Goal: Task Accomplishment & Management: Manage account settings

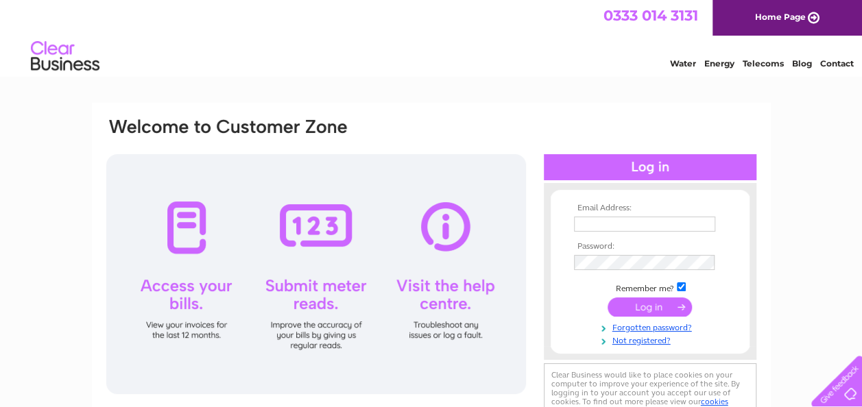
drag, startPoint x: 0, startPoint y: 0, endPoint x: 599, endPoint y: 220, distance: 638.4
click at [599, 220] on input "text" at bounding box center [644, 224] width 141 height 15
type input "clairegmonaghan@yahoo.co.uk"
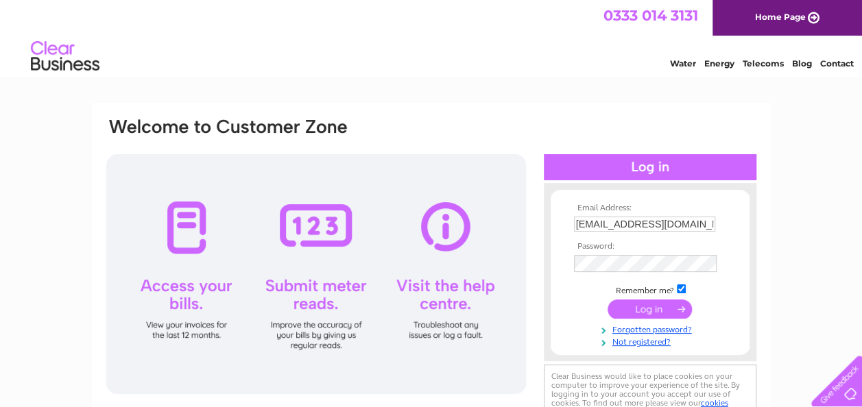
click at [637, 311] on input "submit" at bounding box center [650, 309] width 84 height 19
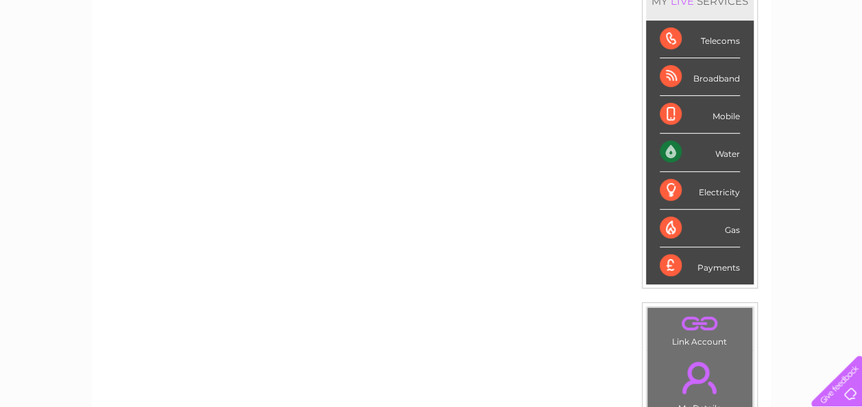
scroll to position [137, 0]
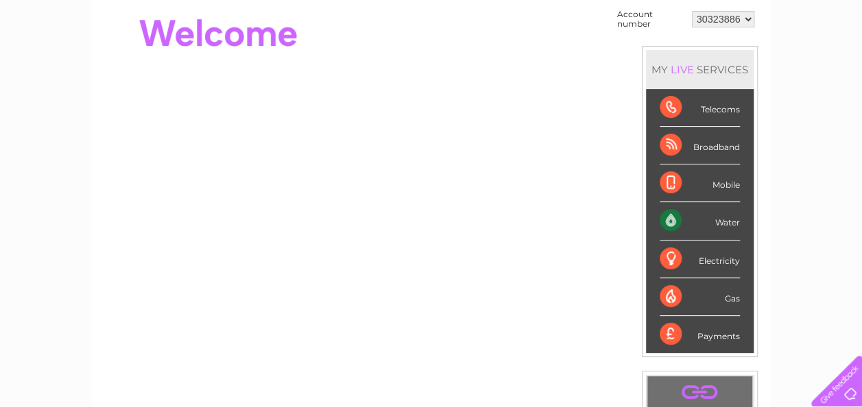
click at [712, 224] on div "Water" at bounding box center [700, 221] width 80 height 38
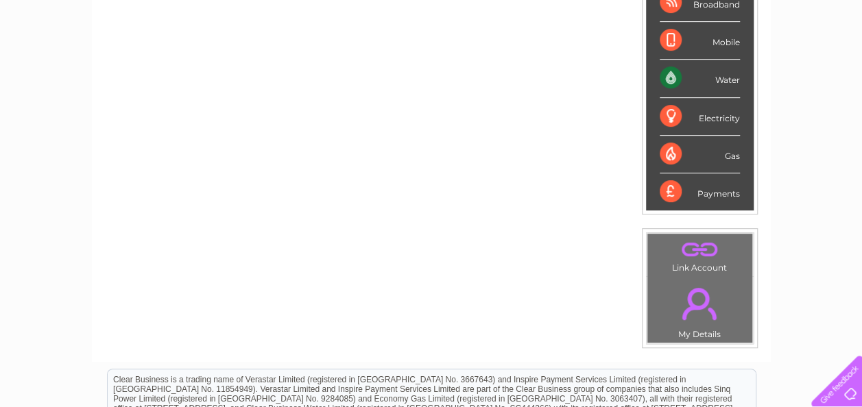
scroll to position [65, 0]
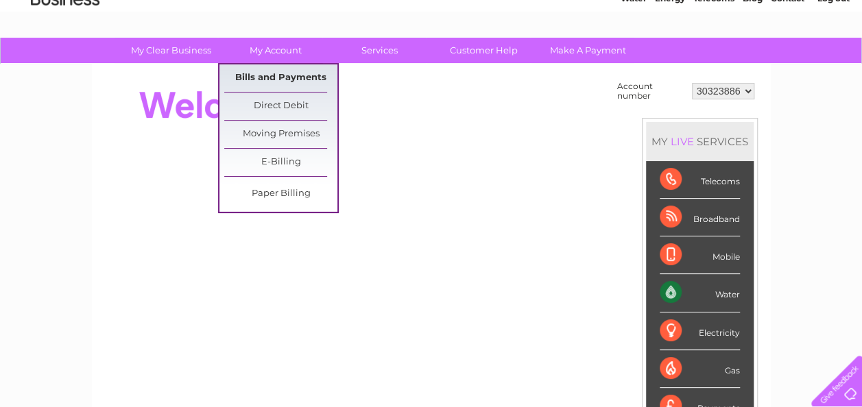
click at [278, 72] on link "Bills and Payments" at bounding box center [280, 77] width 113 height 27
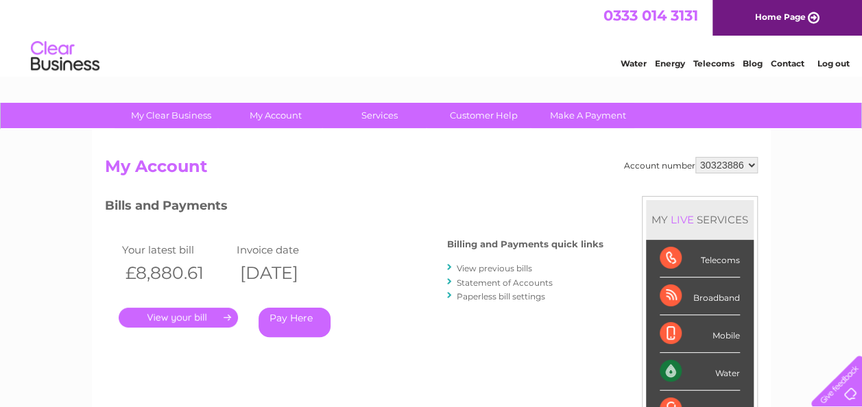
click at [197, 317] on link "." at bounding box center [178, 318] width 119 height 20
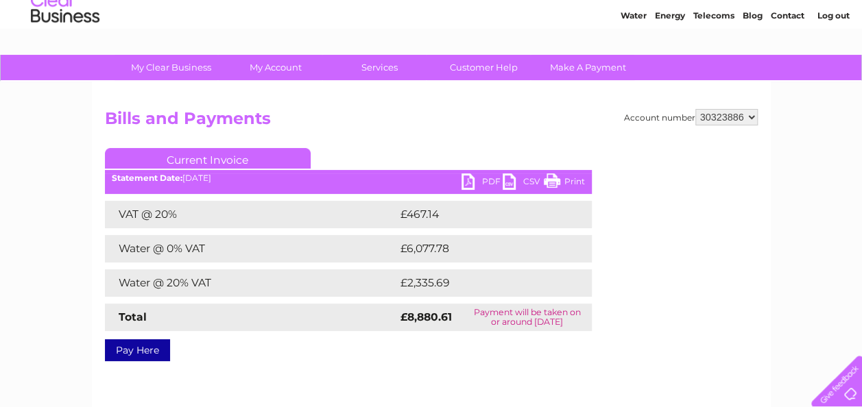
scroll to position [69, 0]
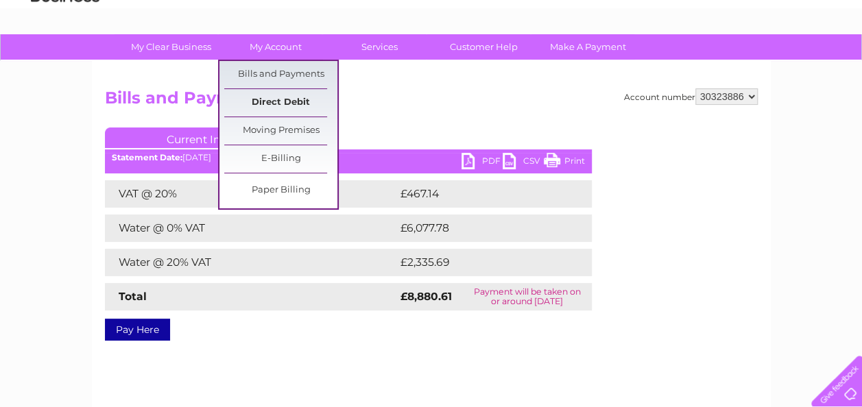
click at [273, 103] on link "Direct Debit" at bounding box center [280, 102] width 113 height 27
click at [289, 102] on link "Direct Debit" at bounding box center [280, 102] width 113 height 27
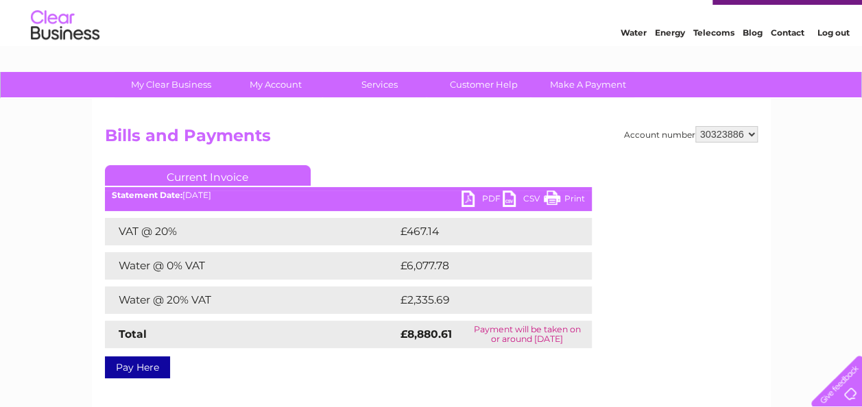
scroll to position [0, 0]
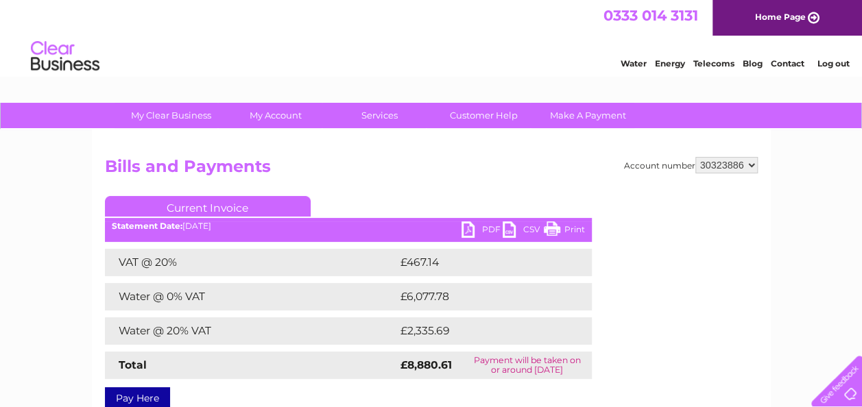
click at [487, 228] on link "PDF" at bounding box center [481, 231] width 41 height 20
click at [780, 62] on link "Contact" at bounding box center [788, 63] width 34 height 10
